Goal: Task Accomplishment & Management: Use online tool/utility

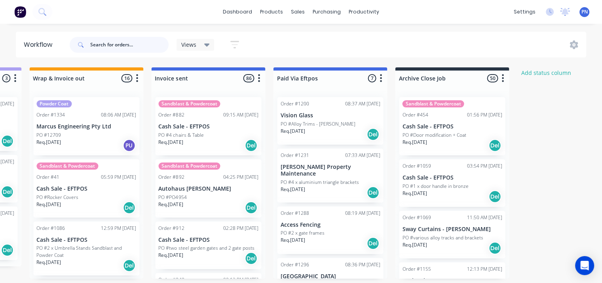
scroll to position [0, 1406]
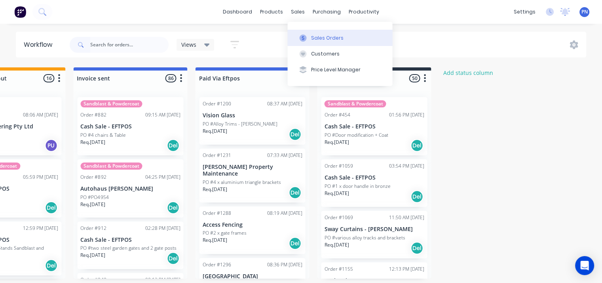
click at [307, 34] on button "Sales Orders" at bounding box center [339, 38] width 105 height 16
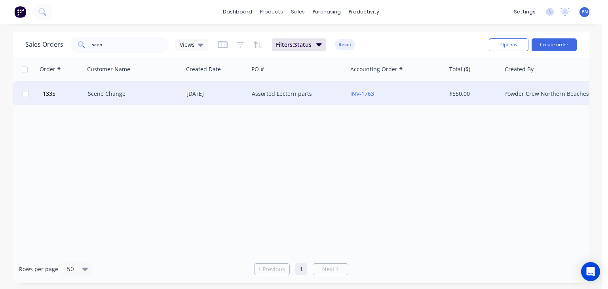
click at [173, 88] on div "Scene Change" at bounding box center [134, 94] width 99 height 24
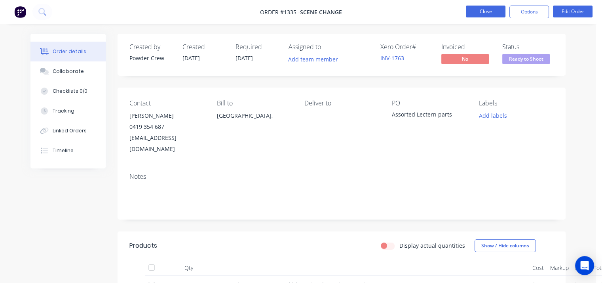
click at [484, 11] on button "Close" at bounding box center [486, 12] width 40 height 12
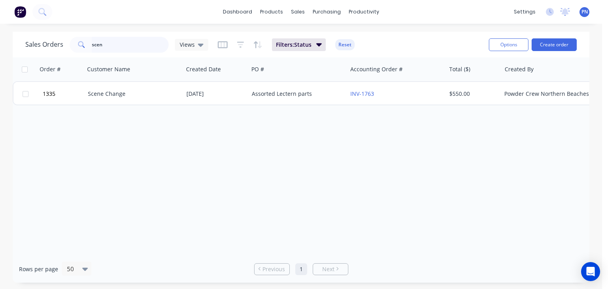
click at [134, 38] on input "scen" at bounding box center [130, 45] width 77 height 16
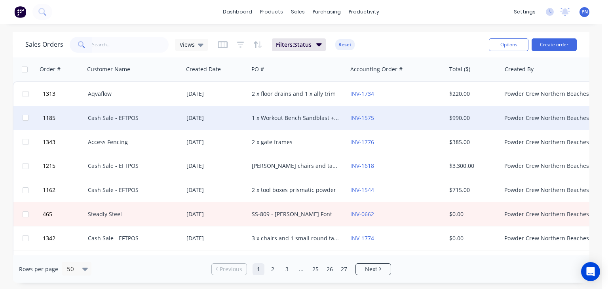
click at [280, 123] on div "1 x Workout Bench Sandblast + Powder Coat gloss WHITE" at bounding box center [298, 118] width 99 height 24
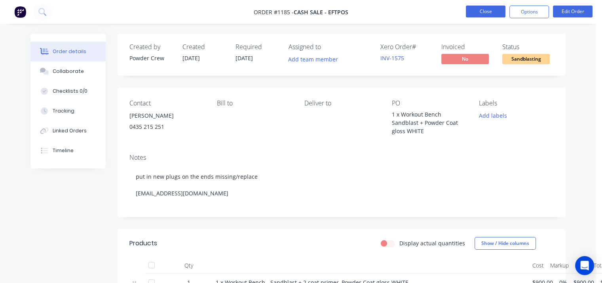
click at [490, 12] on button "Close" at bounding box center [486, 12] width 40 height 12
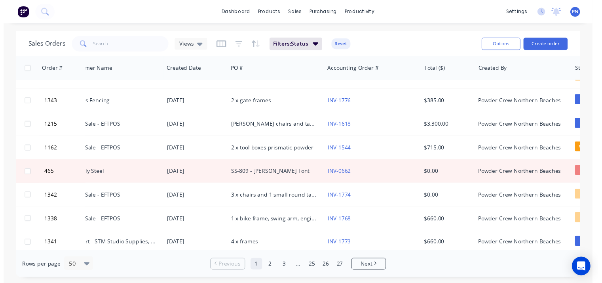
scroll to position [40, 0]
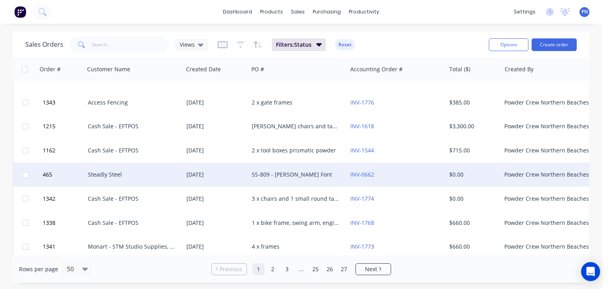
click at [281, 174] on div "SS-809 - [PERSON_NAME] Font" at bounding box center [296, 175] width 88 height 8
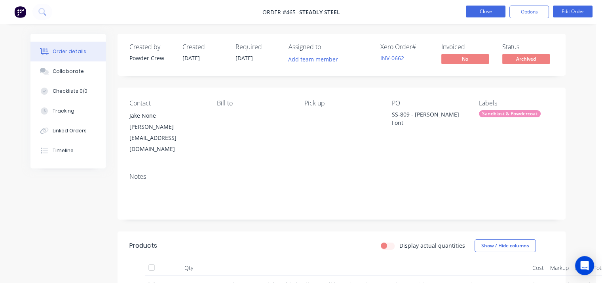
click at [467, 9] on button "Close" at bounding box center [486, 12] width 40 height 12
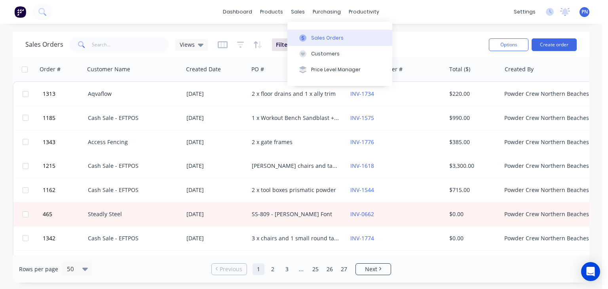
click at [308, 35] on div at bounding box center [303, 37] width 12 height 7
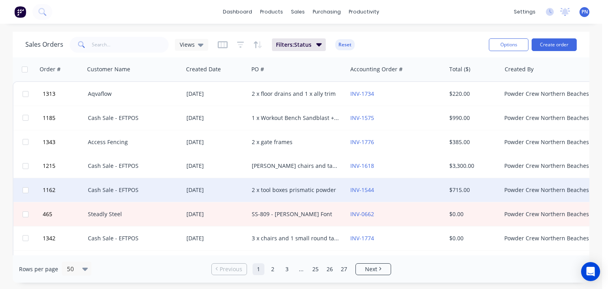
click at [288, 192] on div "2 x tool boxes prismatic powder" at bounding box center [296, 190] width 88 height 8
